Goal: Information Seeking & Learning: Learn about a topic

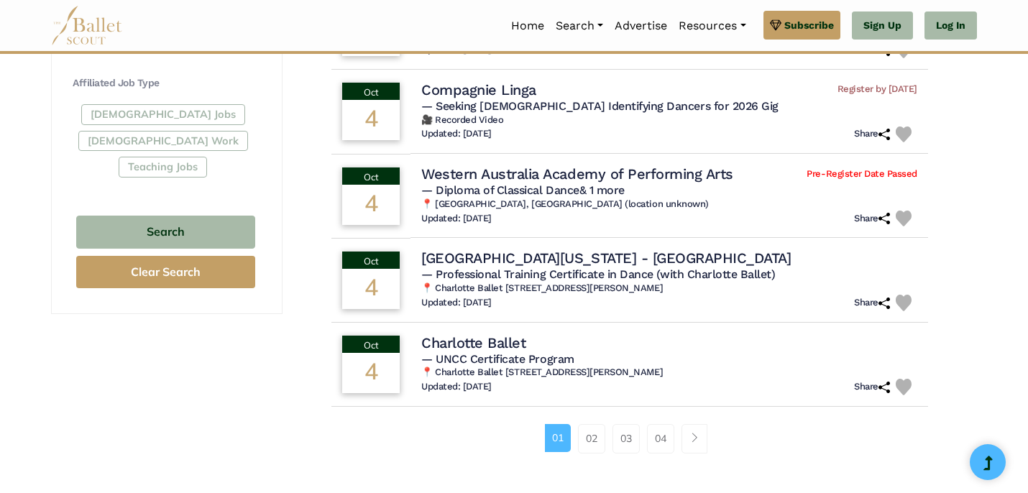
scroll to position [841, 0]
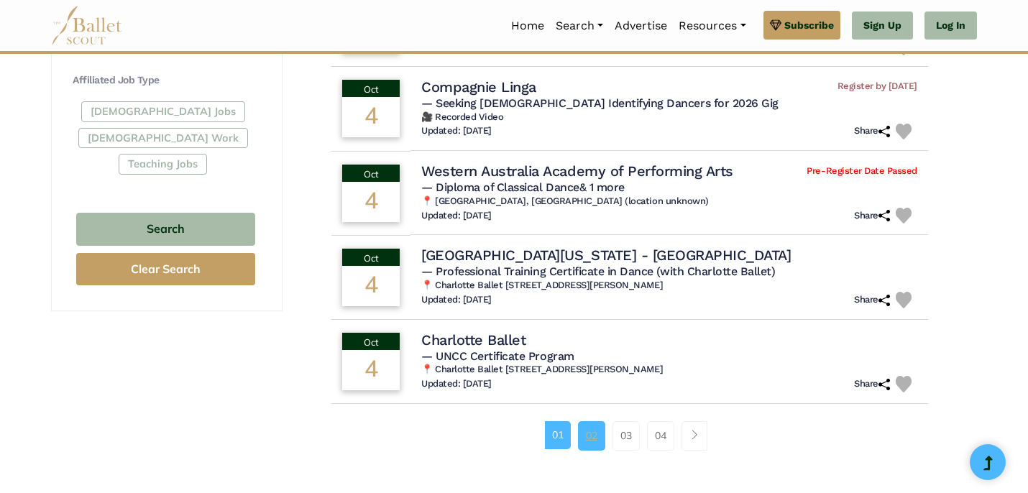
click at [592, 431] on link "02" at bounding box center [591, 435] width 27 height 29
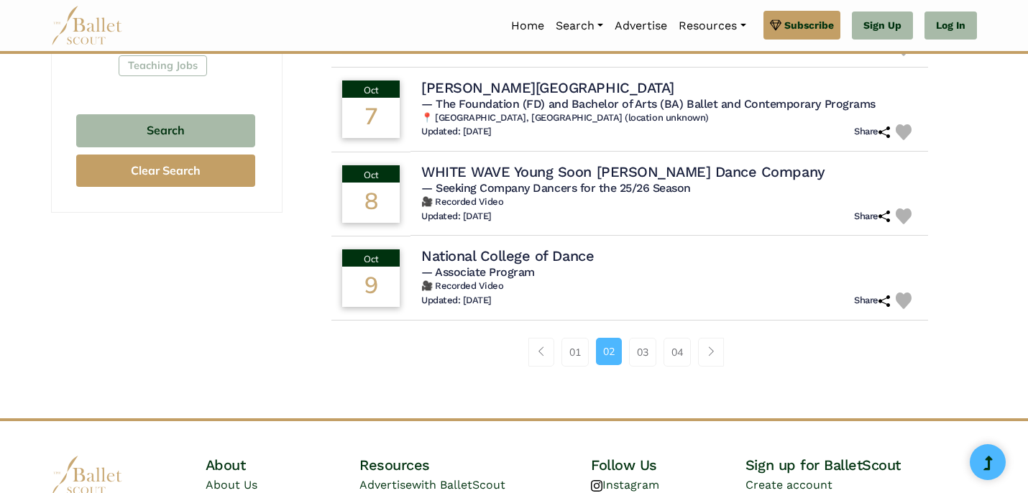
scroll to position [967, 0]
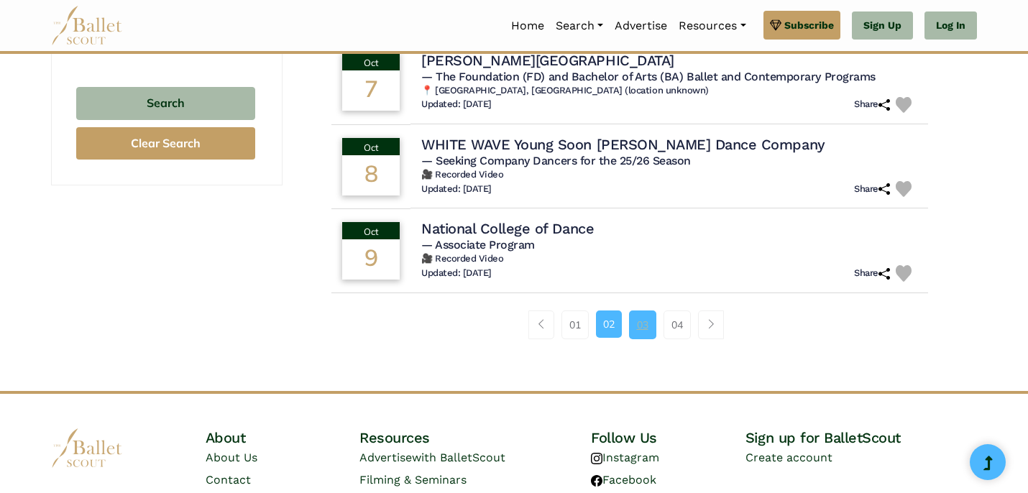
click at [645, 318] on link "03" at bounding box center [642, 325] width 27 height 29
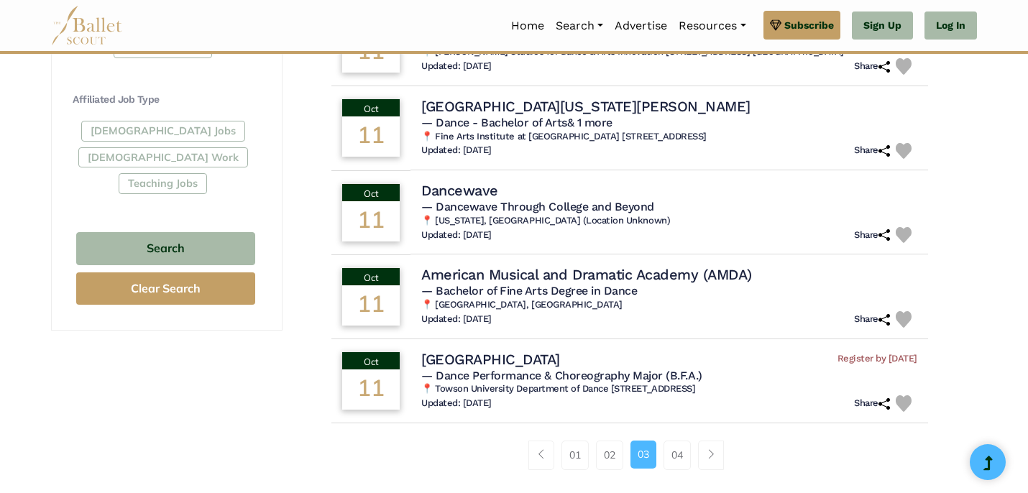
scroll to position [823, 0]
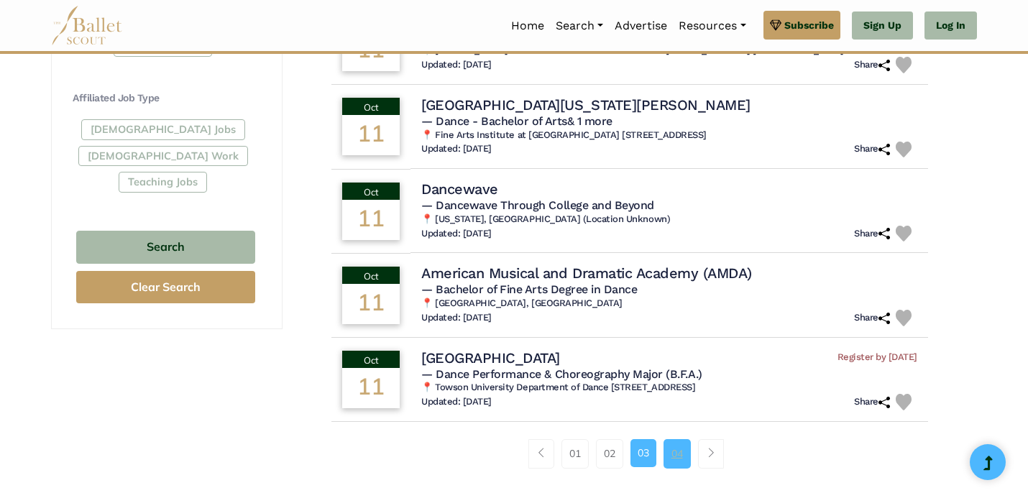
click at [679, 456] on link "04" at bounding box center [677, 453] width 27 height 29
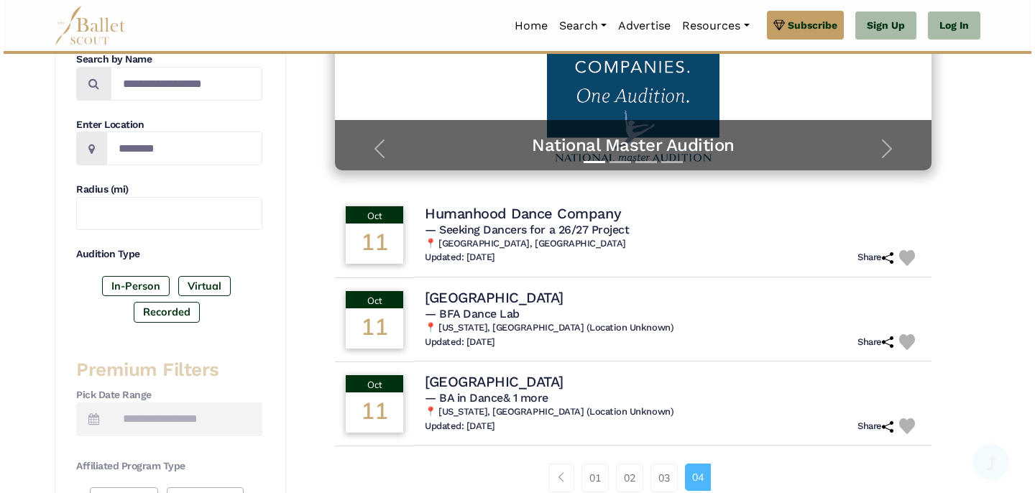
scroll to position [329, 0]
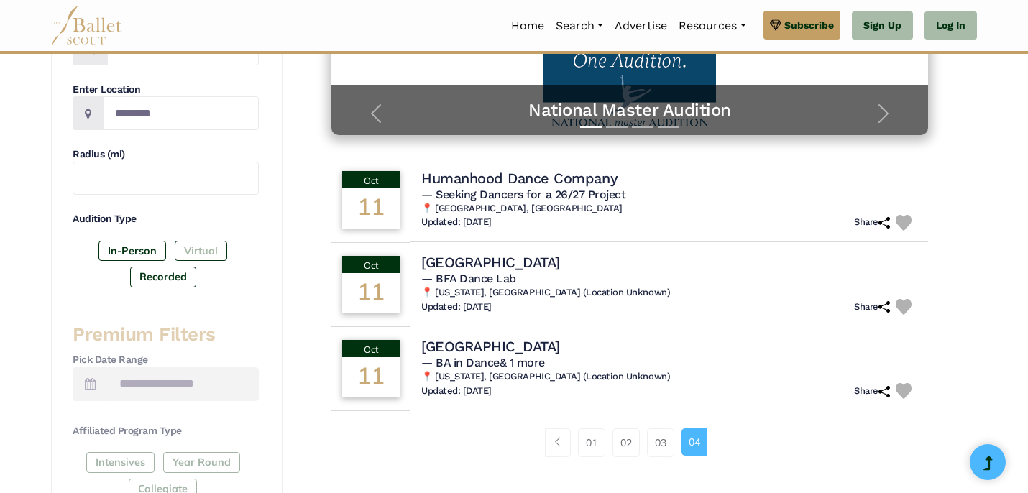
click at [201, 252] on label "Virtual" at bounding box center [201, 251] width 52 height 20
click at [536, 351] on h4 "University of Buffalo" at bounding box center [488, 345] width 142 height 19
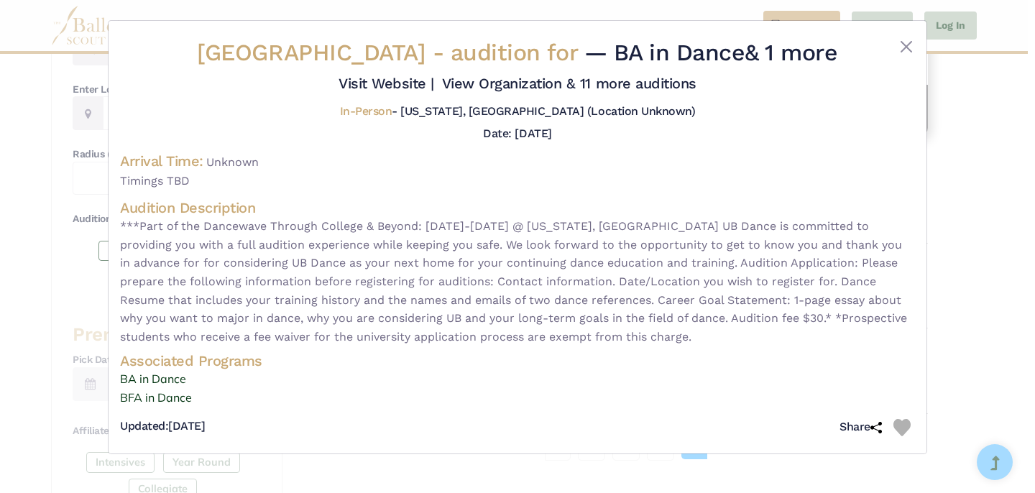
click at [860, 147] on div "University of Buffalo - audition for — BA in Dance & 1 more Visit Website |" at bounding box center [517, 240] width 795 height 404
